Goal: Task Accomplishment & Management: Manage account settings

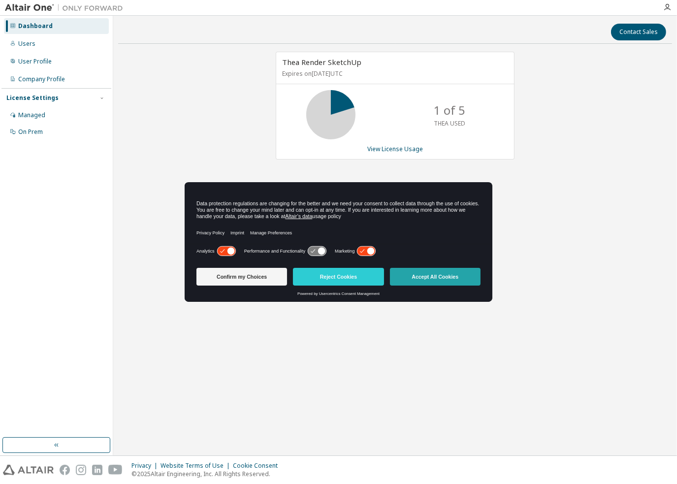
click at [423, 273] on button "Accept All Cookies" at bounding box center [435, 277] width 91 height 18
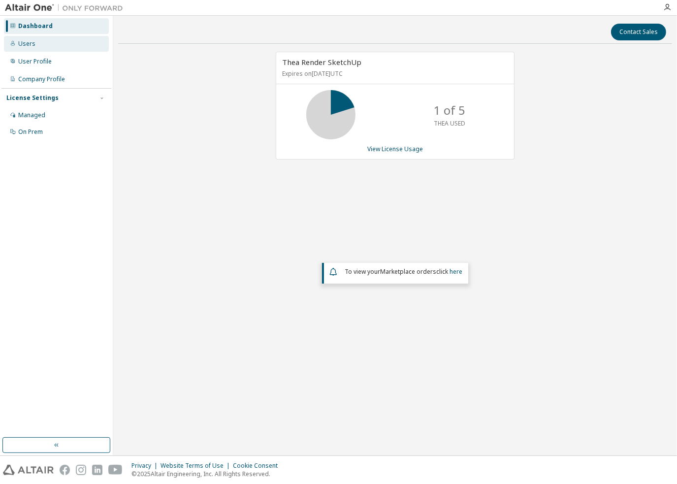
click at [43, 45] on div "Users" at bounding box center [56, 44] width 105 height 16
